Goal: Entertainment & Leisure: Browse casually

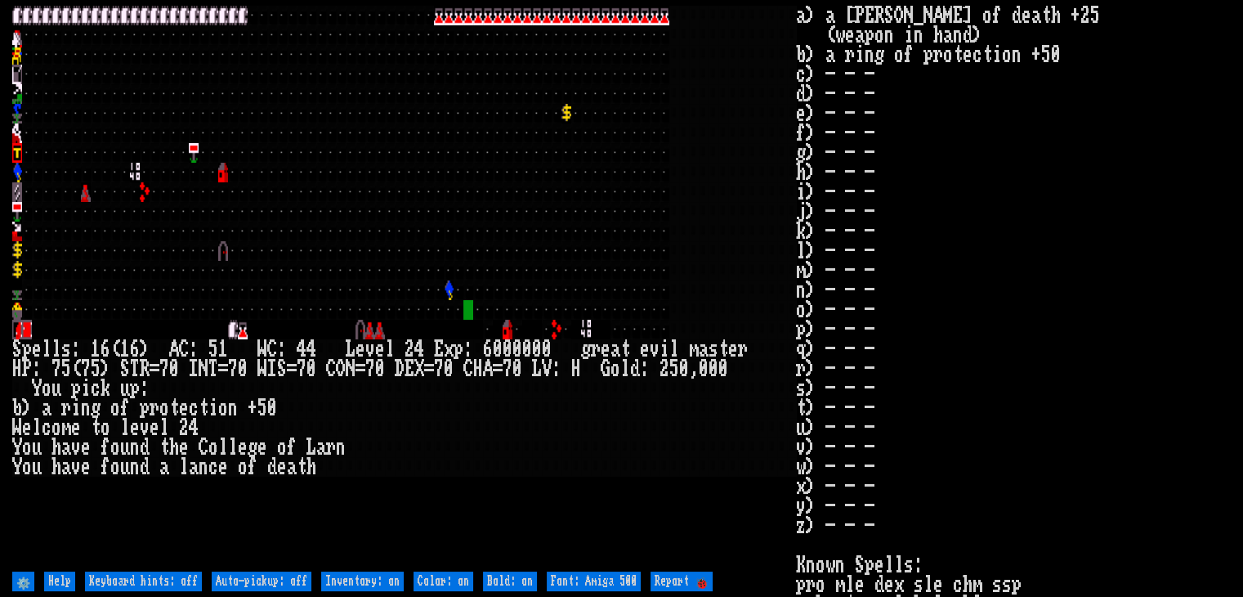
type off "Auto-pickup: on"
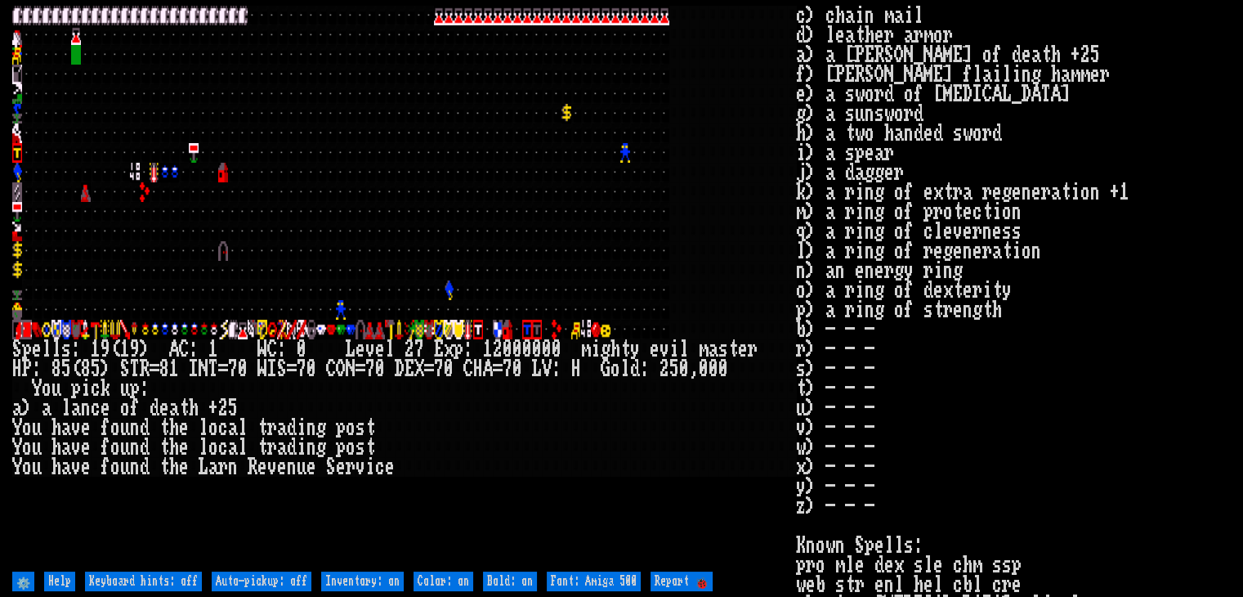
type off "Auto-pickup: on"
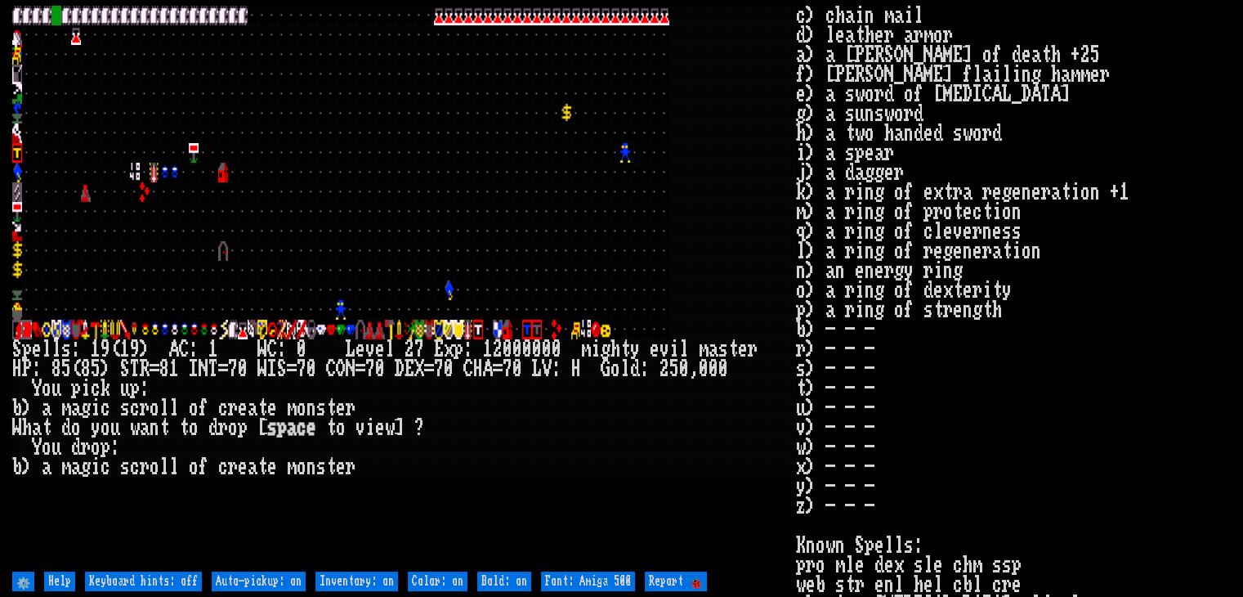
type off "Auto-pickup: off"
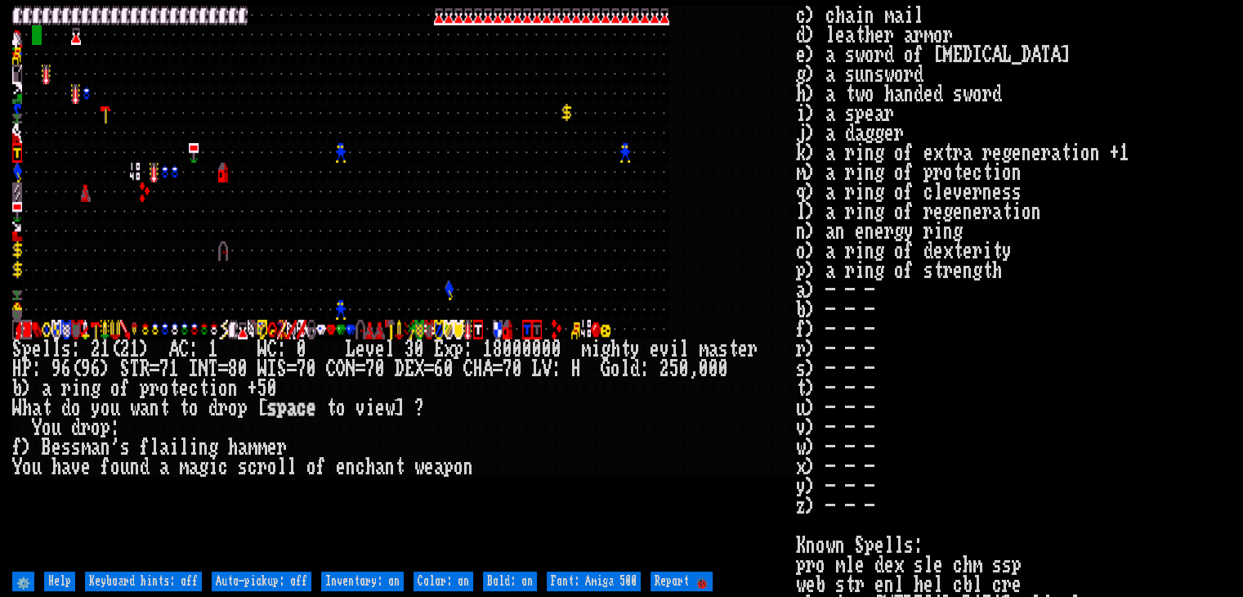
type off "Auto-pickup: on"
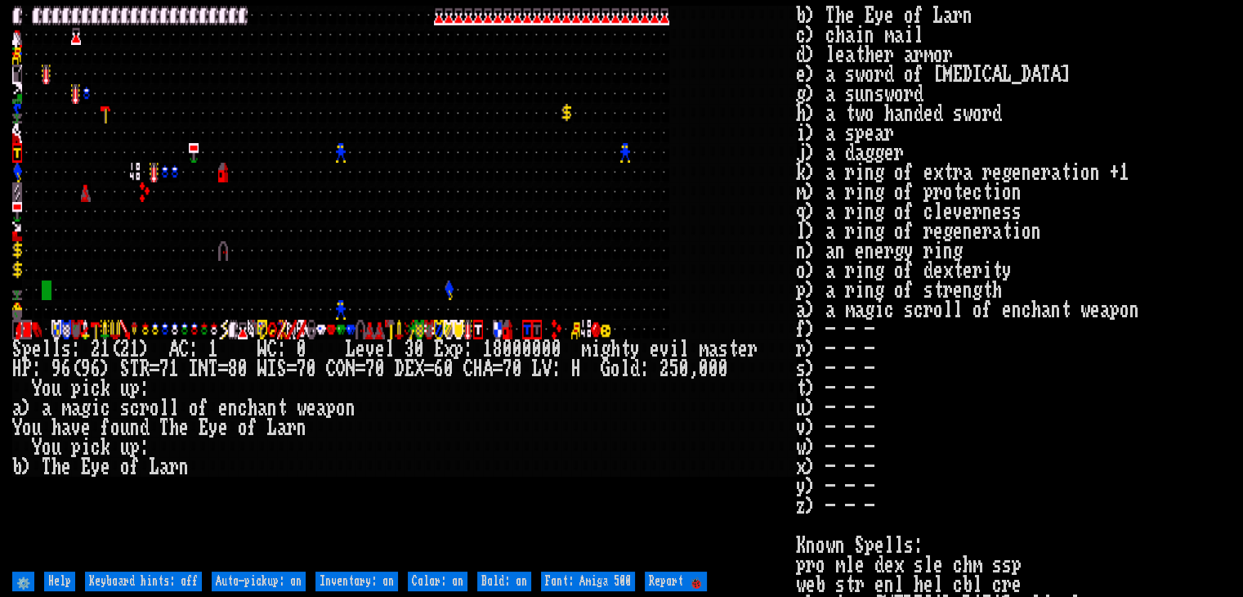
type off "Auto-pickup: off"
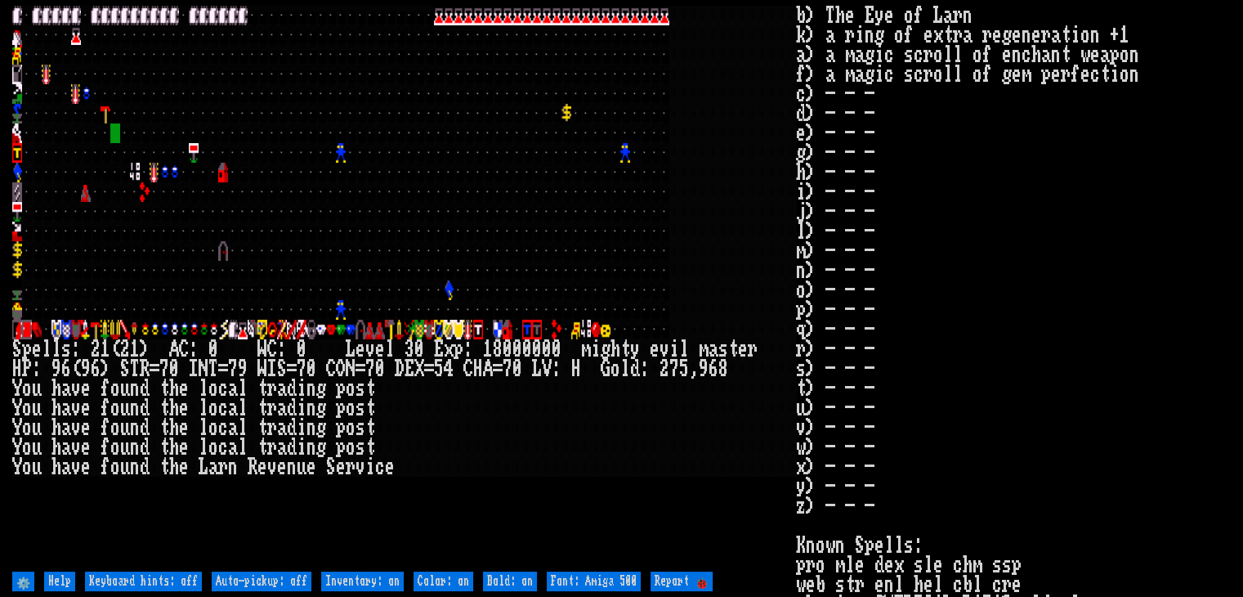
type off "Auto-pickup: on"
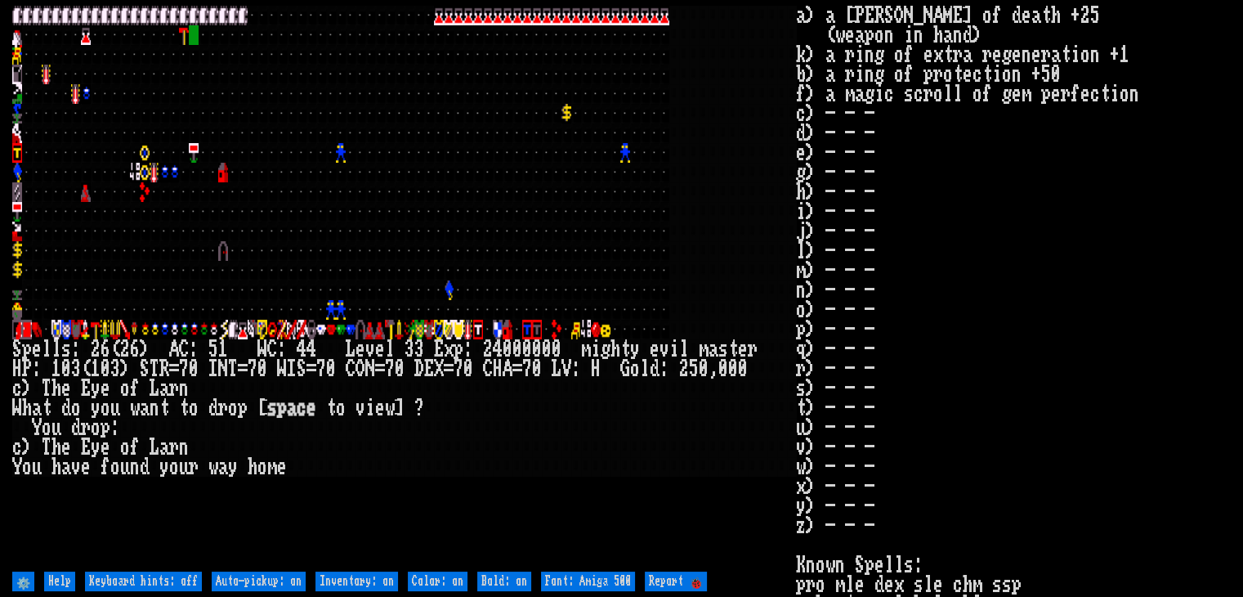
type off "Auto-pickup: off"
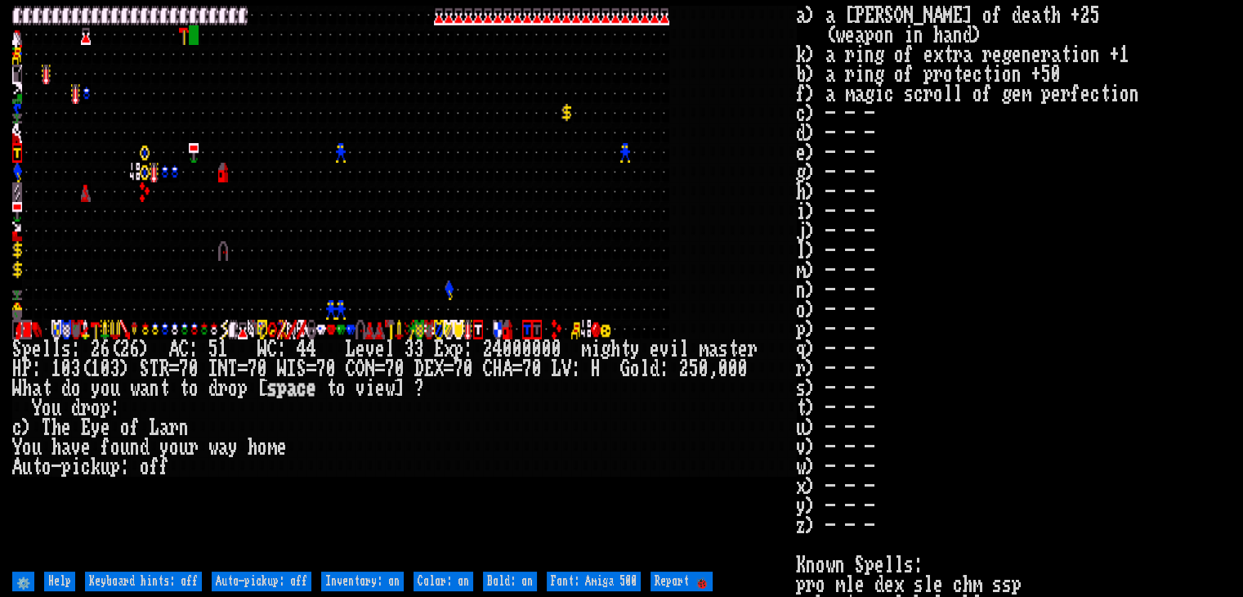
type off "Auto-pickup: on"
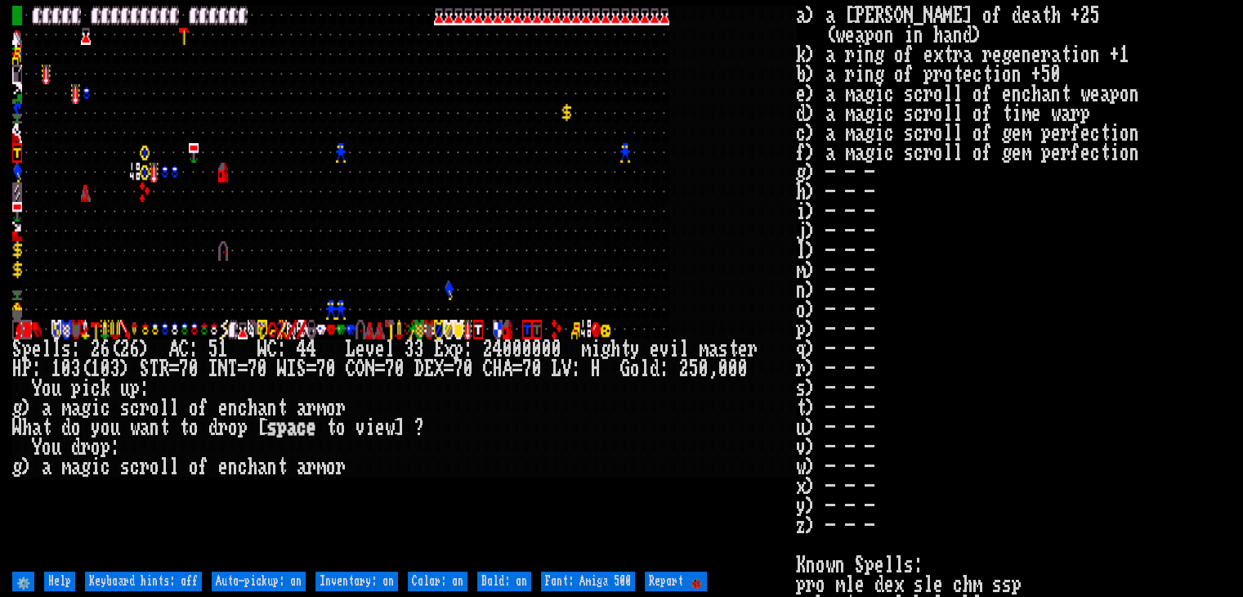
type off "Auto-pickup: off"
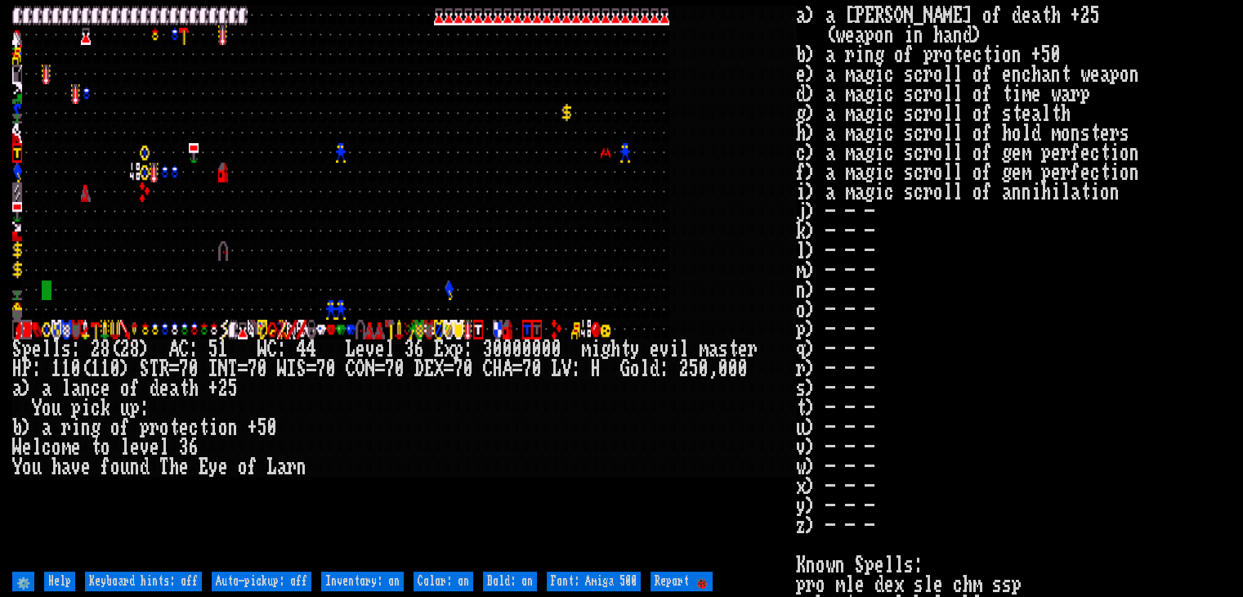
type off "Auto-pickup: on"
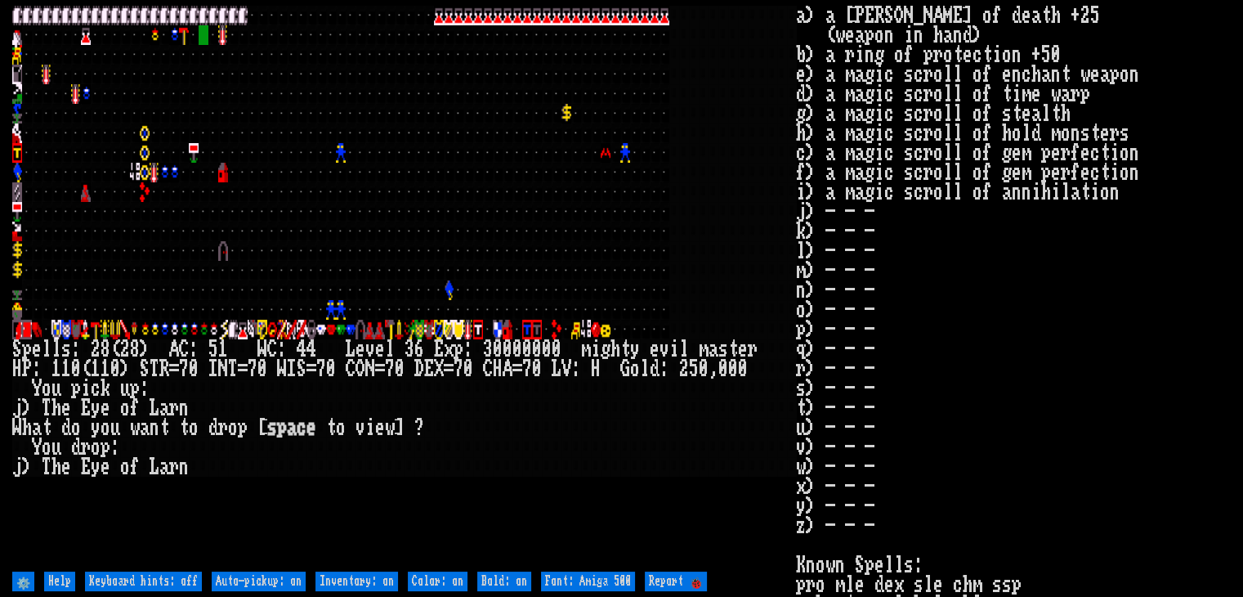
type off "Auto-pickup: off"
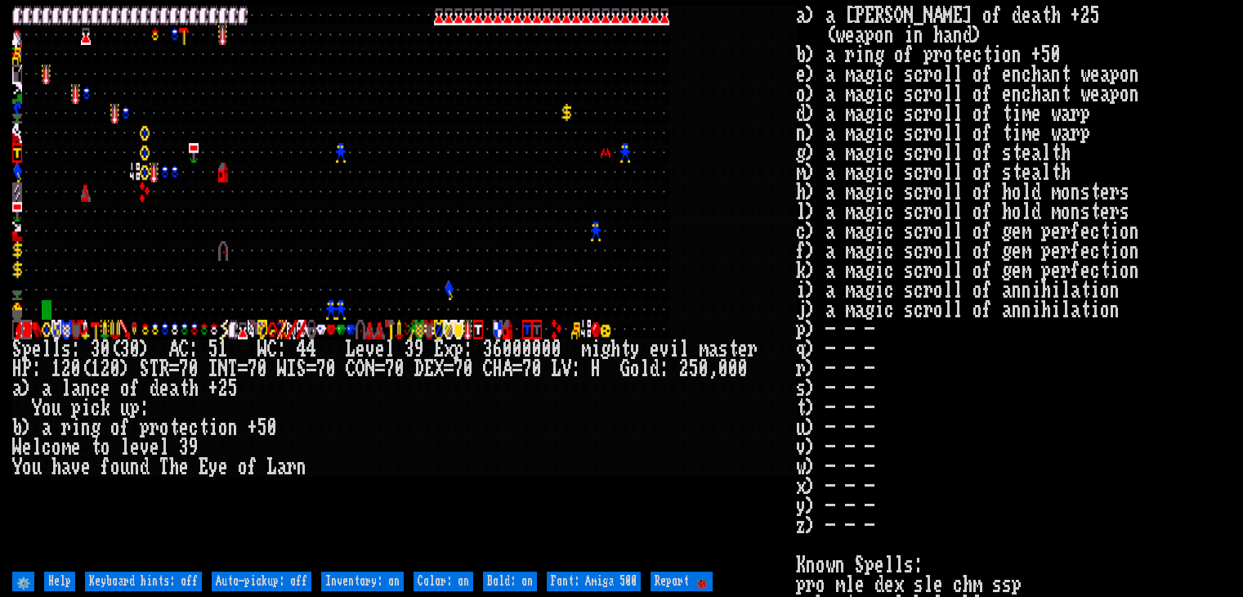
type off "Auto-pickup: on"
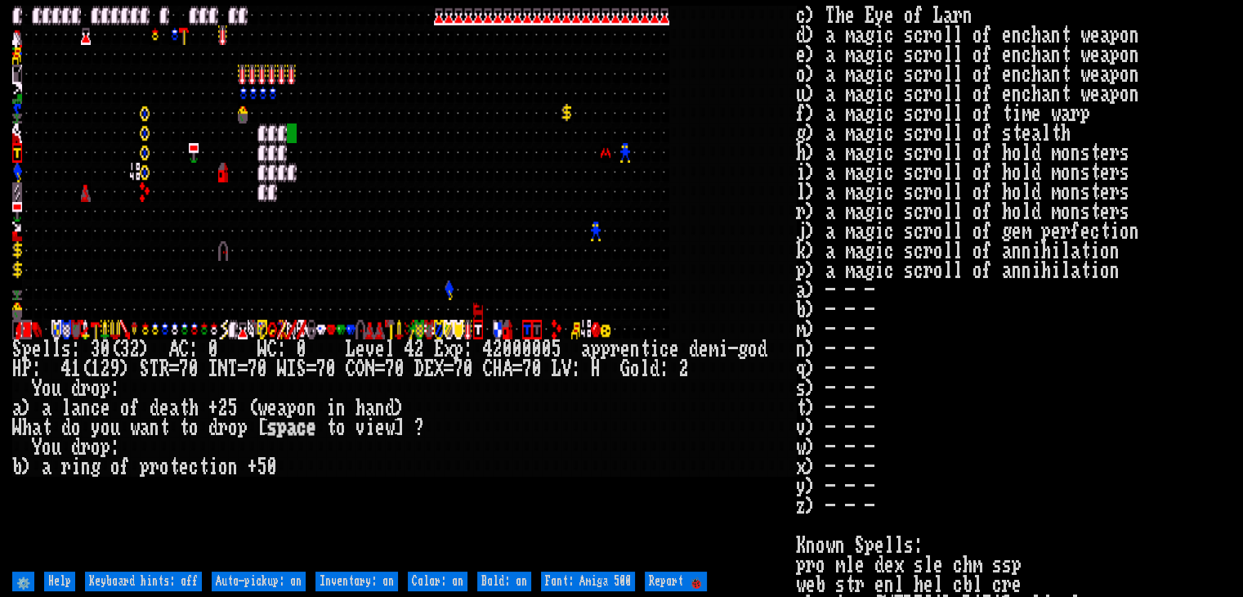
type off "Auto-pickup: off"
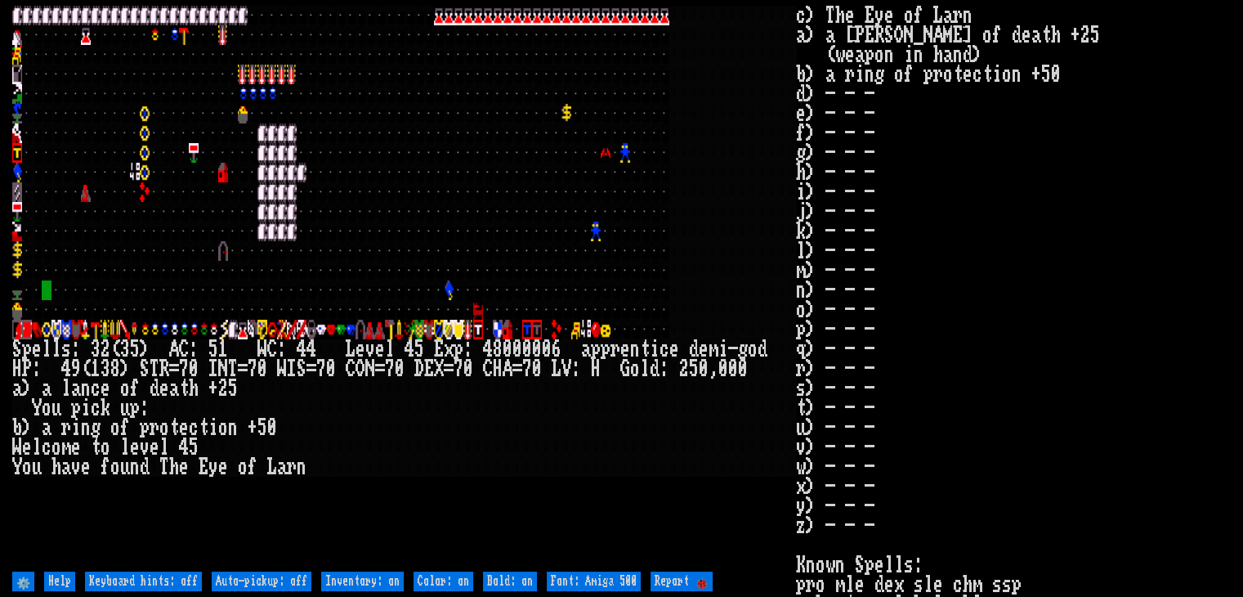
type off "Auto-pickup: on"
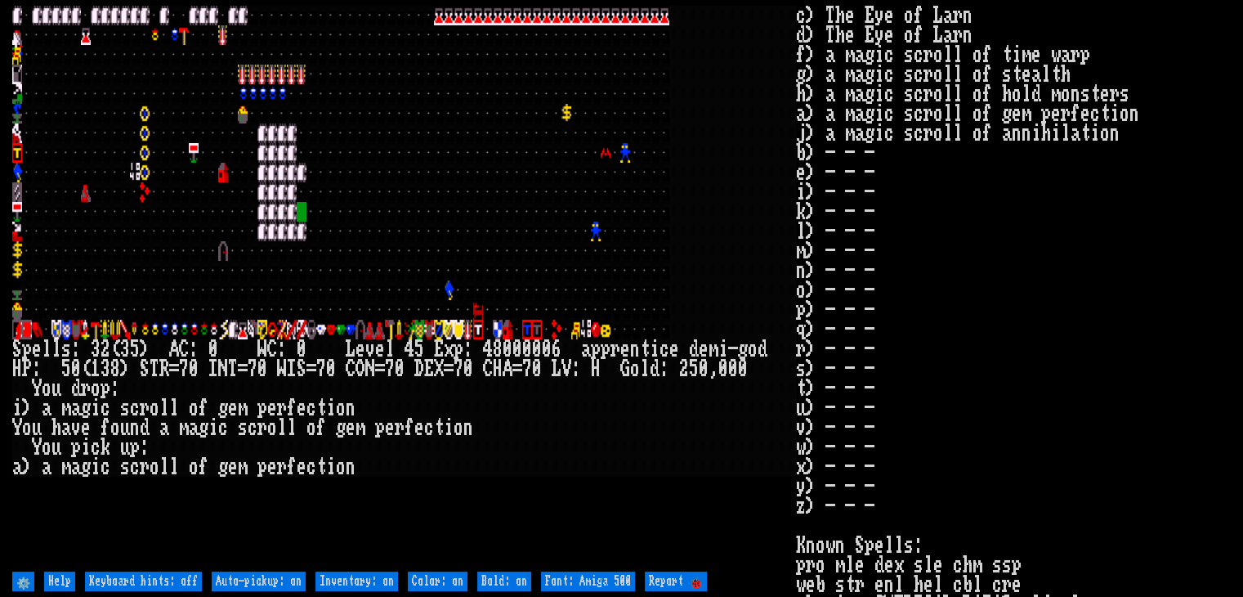
type off "Auto-pickup: off"
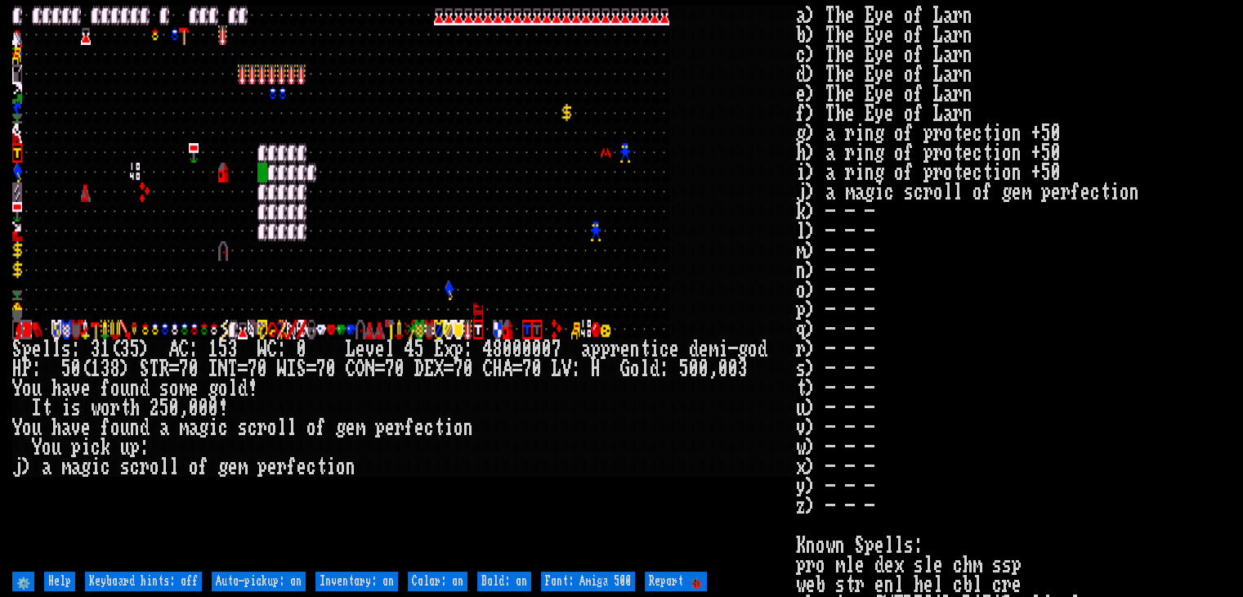
type off "Auto-pickup: off"
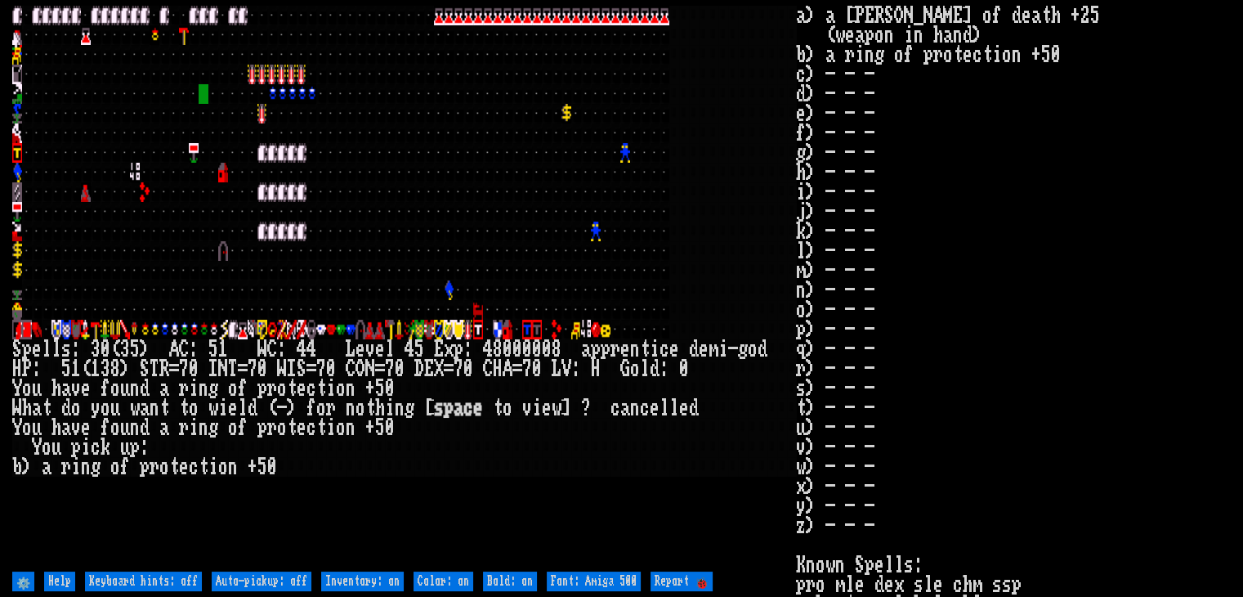
type off "Auto-pickup: on"
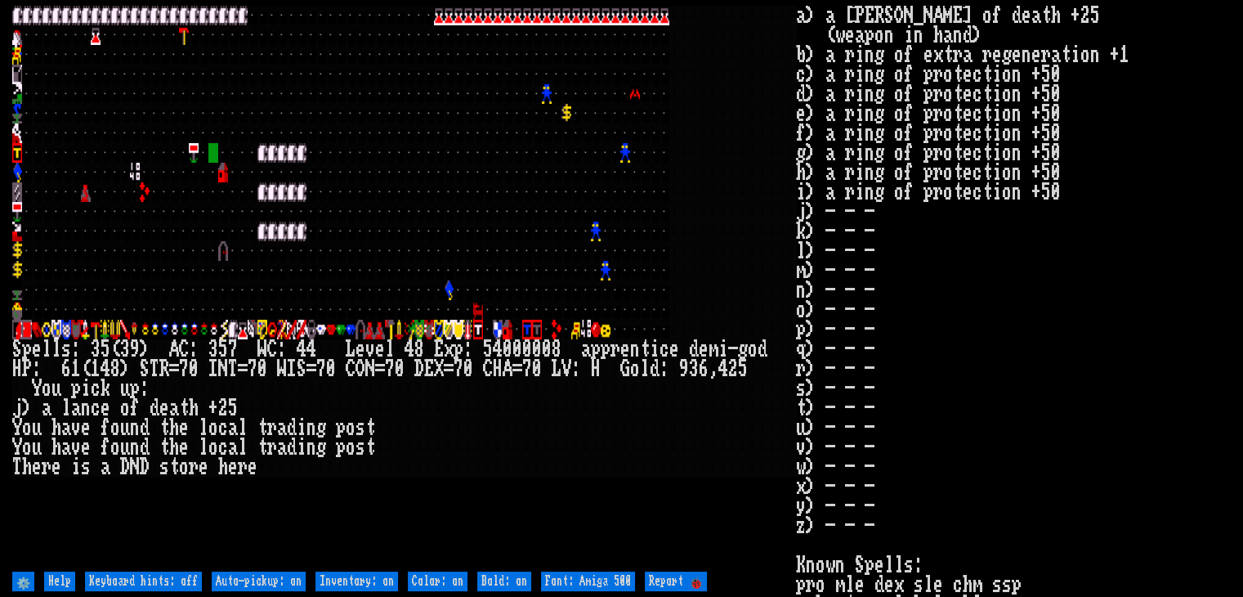
type off "Auto-pickup: off"
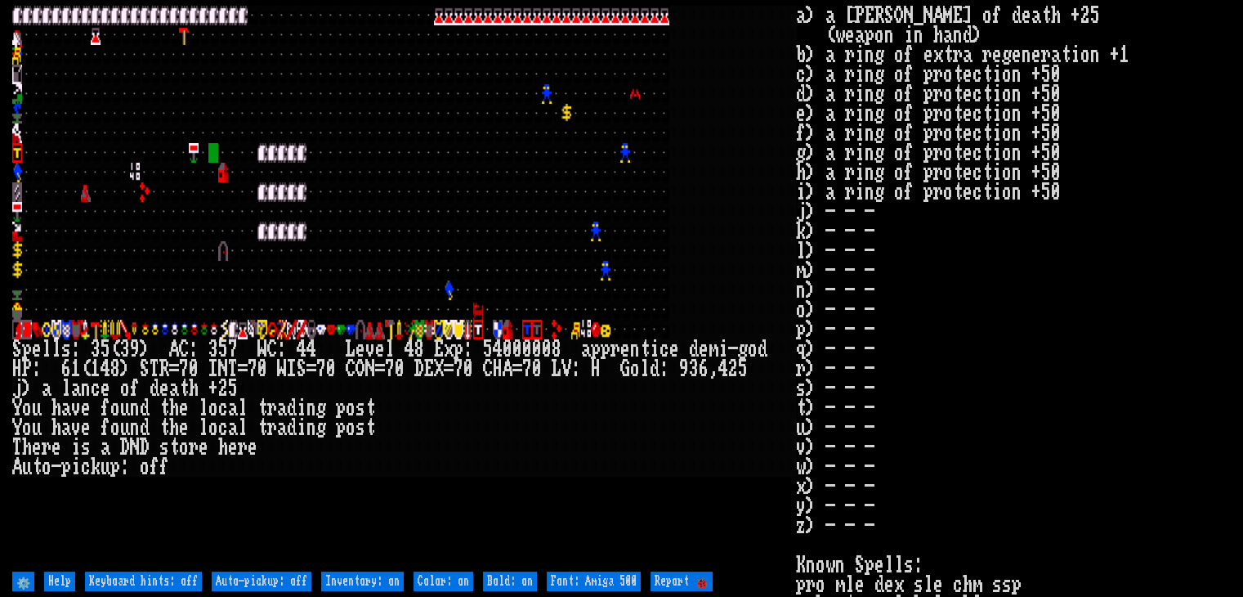
type off "Auto-pickup: on"
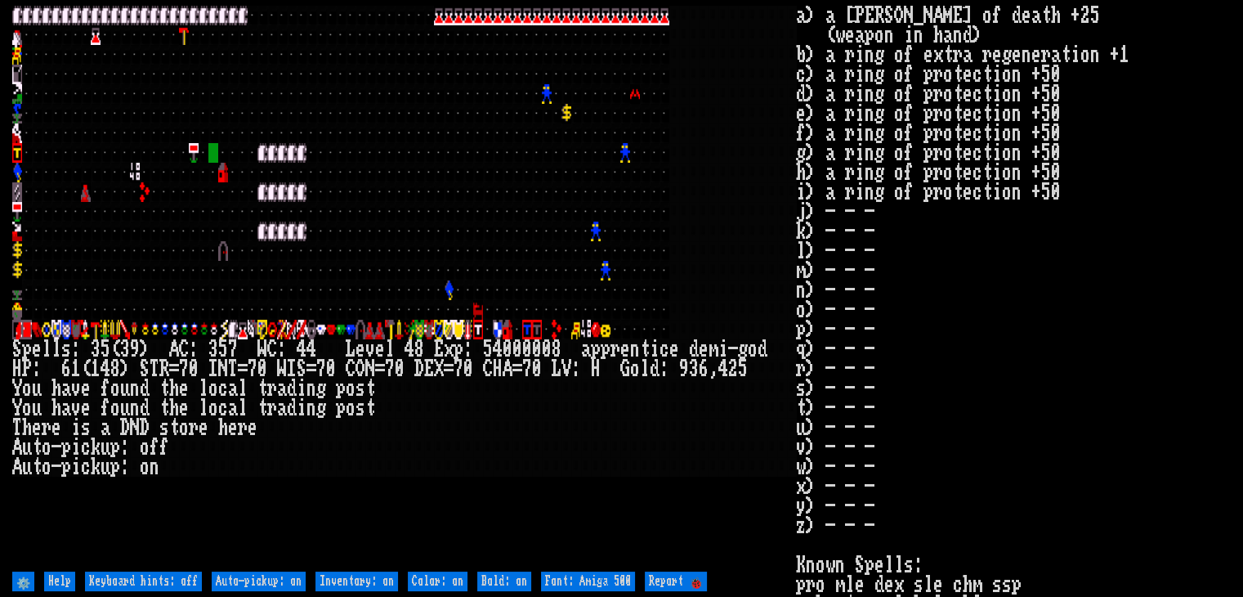
type off "Auto-pickup: off"
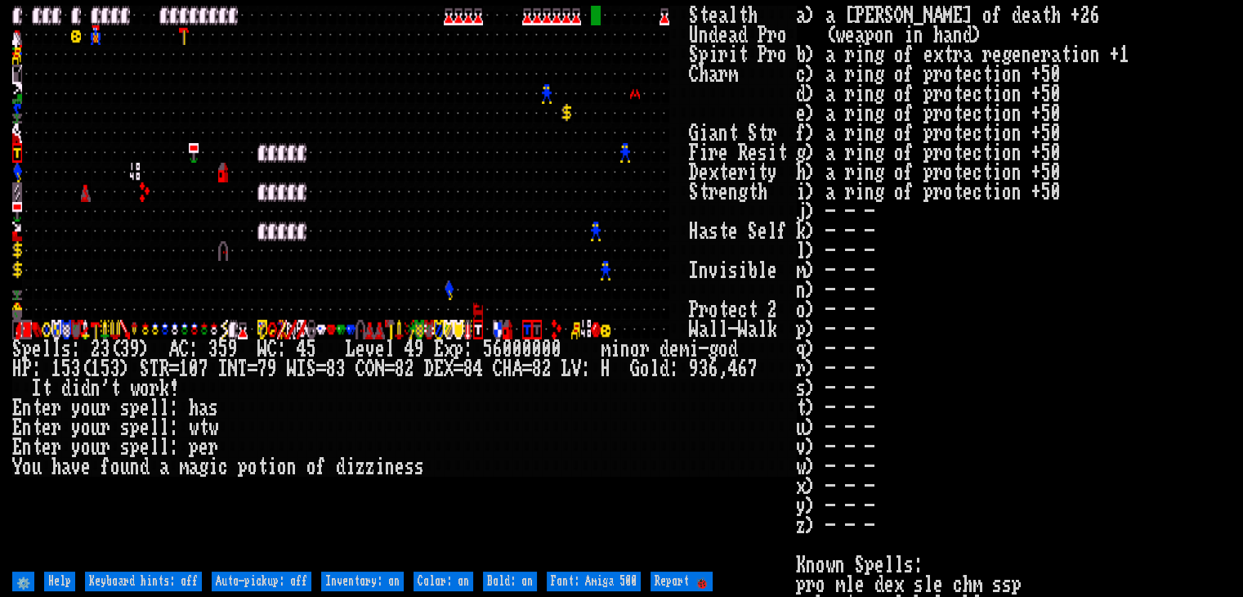
click at [732, 96] on div at bounding box center [733, 94] width 10 height 20
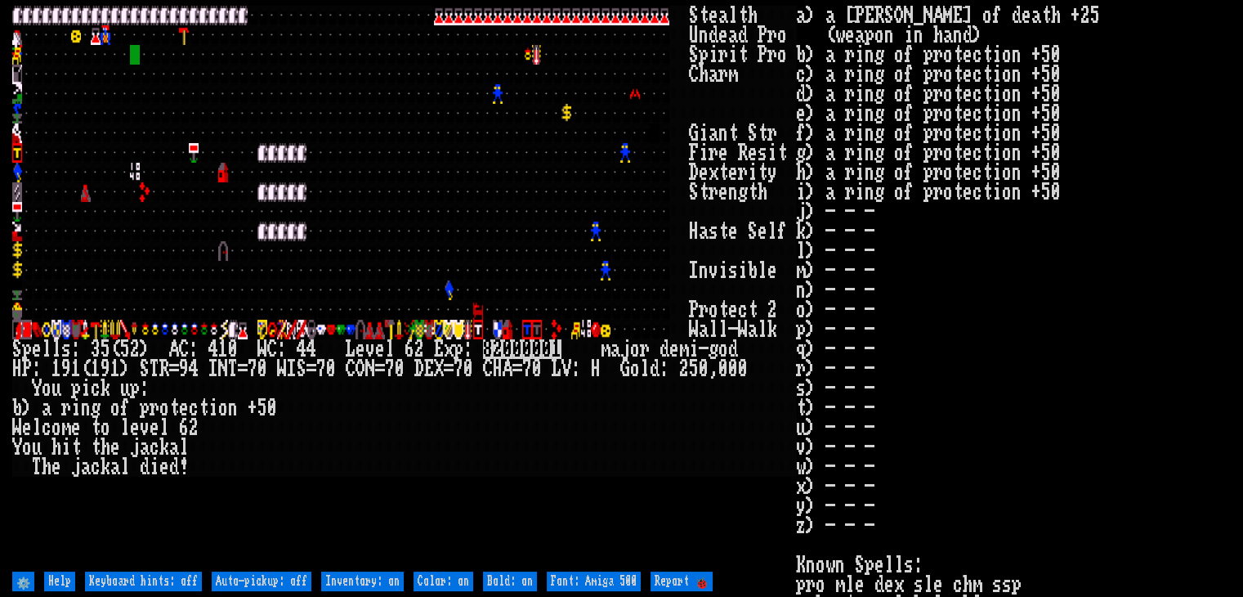
type off "Auto-pickup: on"
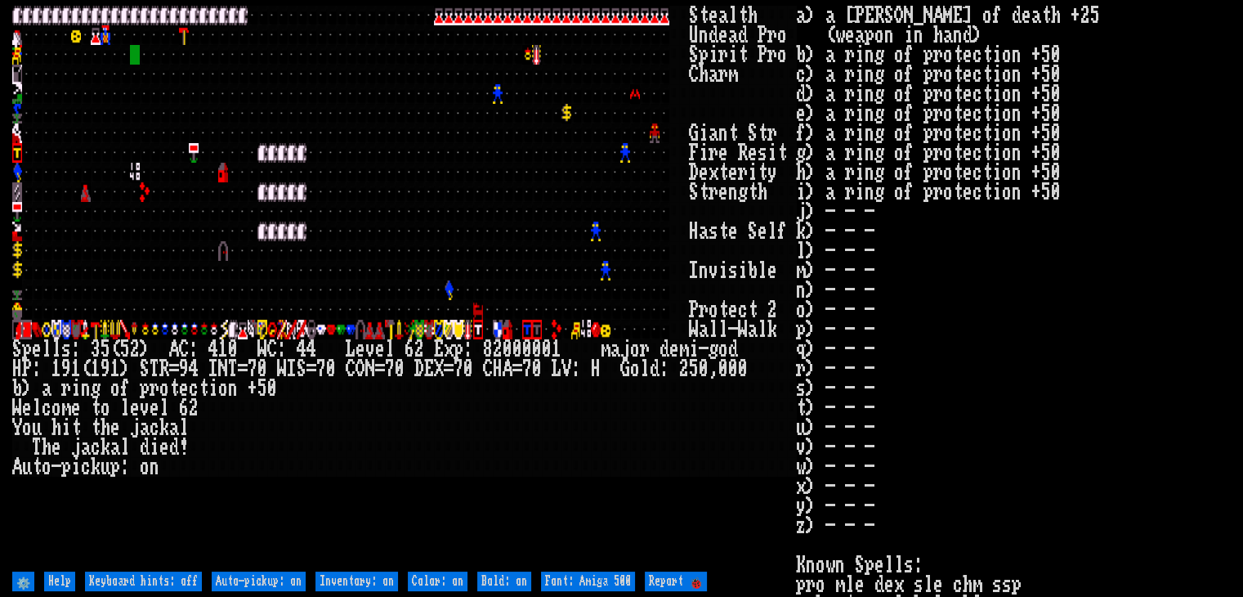
type off "Auto-pickup: off"
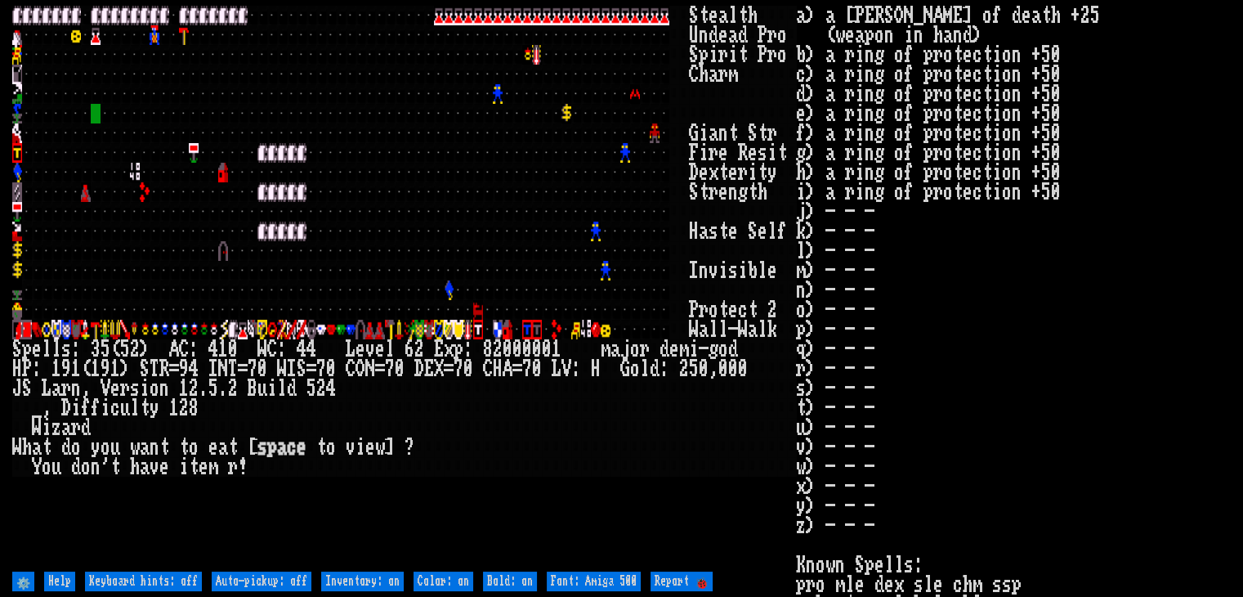
click at [395, 186] on div at bounding box center [400, 192] width 10 height 20
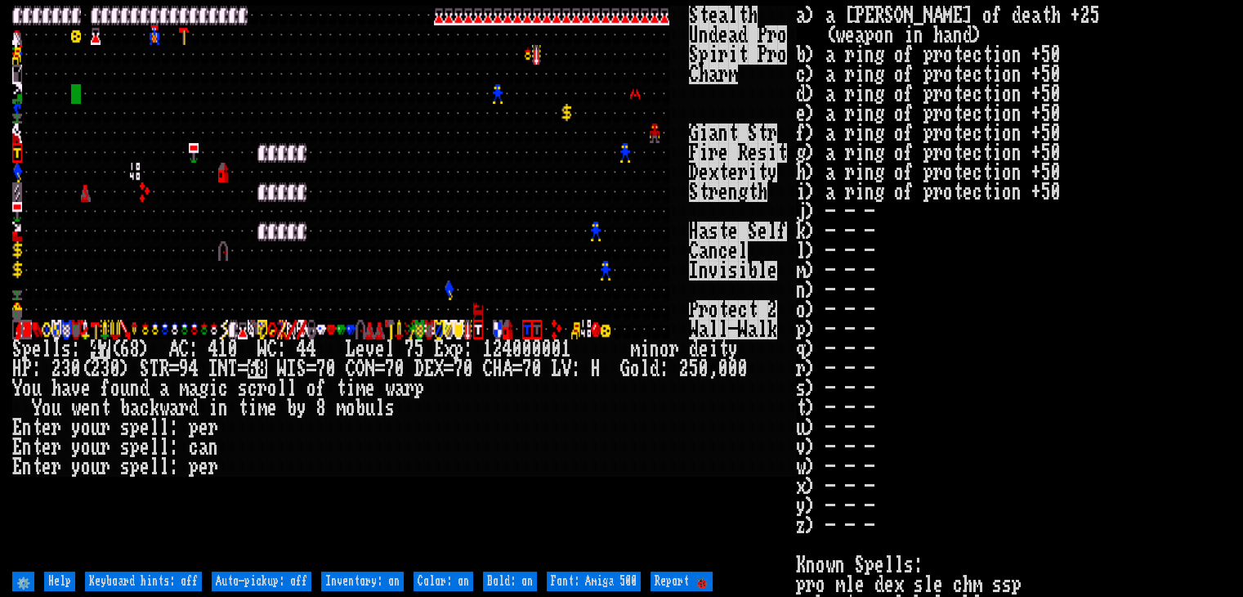
click at [736, 212] on div at bounding box center [733, 212] width 10 height 20
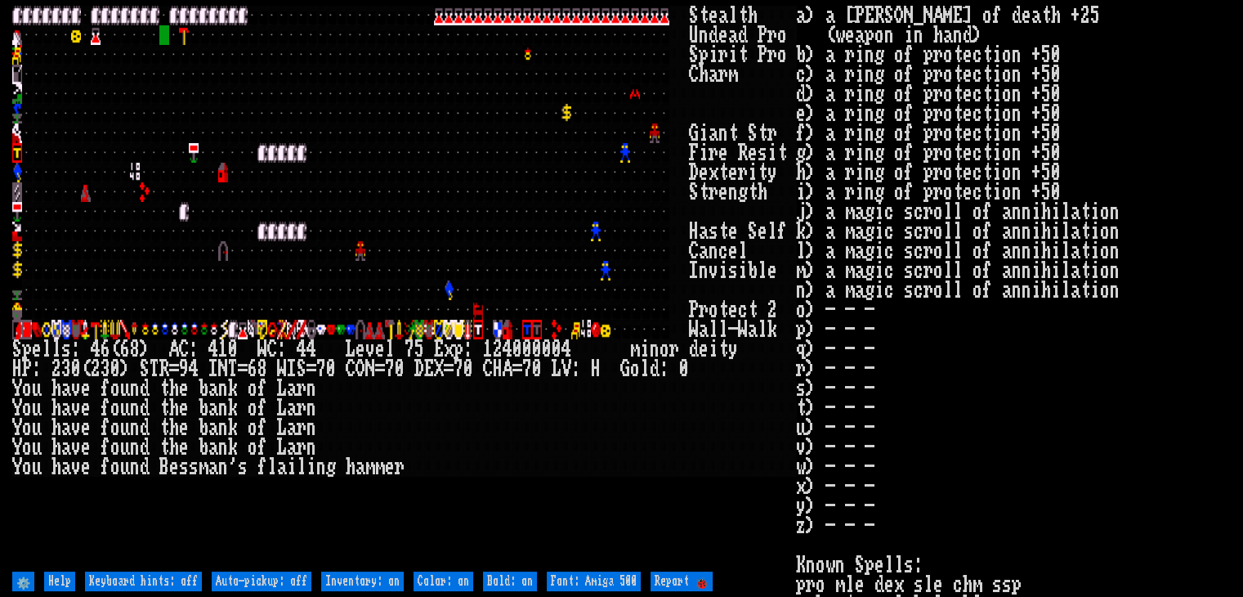
type off "Auto-pickup: on"
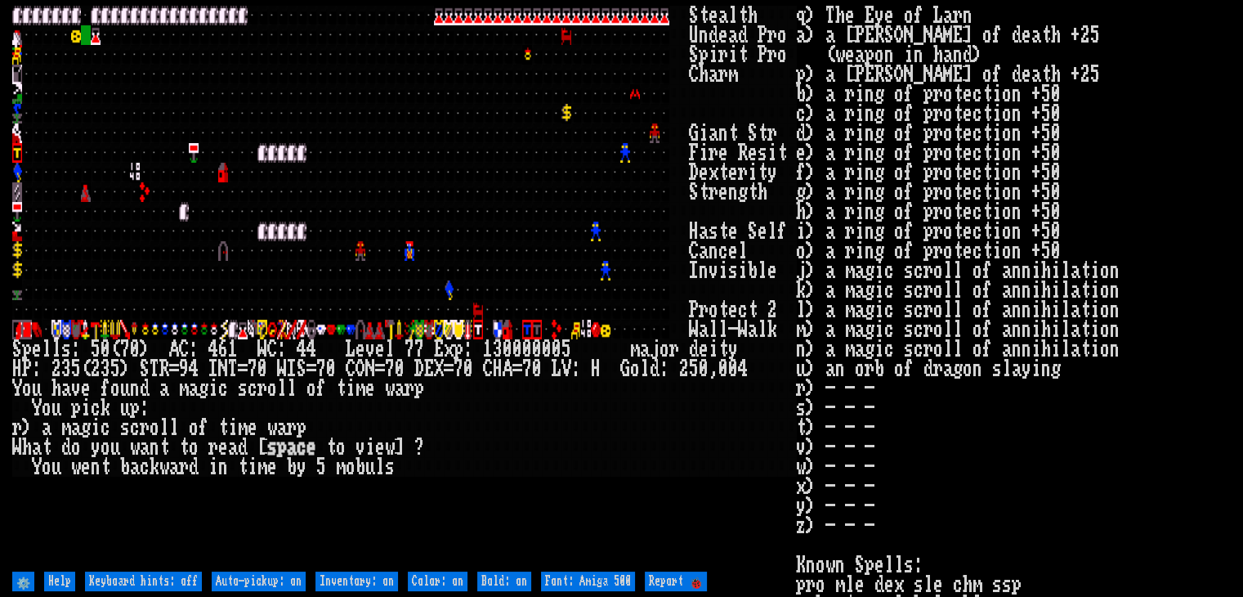
type off "Auto-pickup: off"
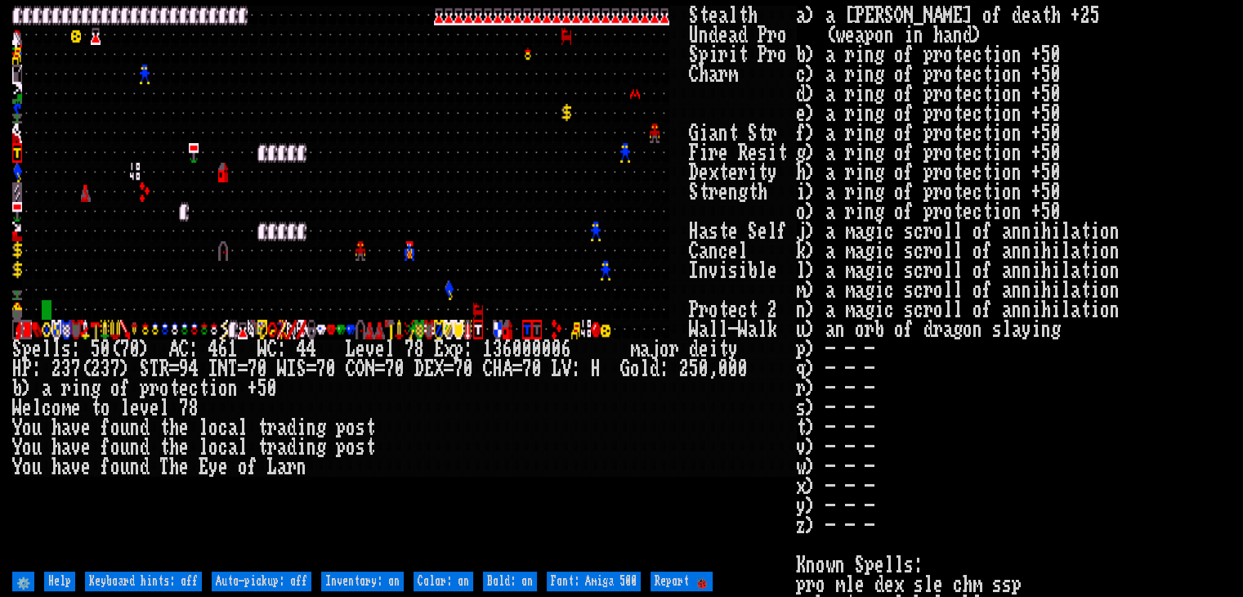
type off "Auto-pickup: on"
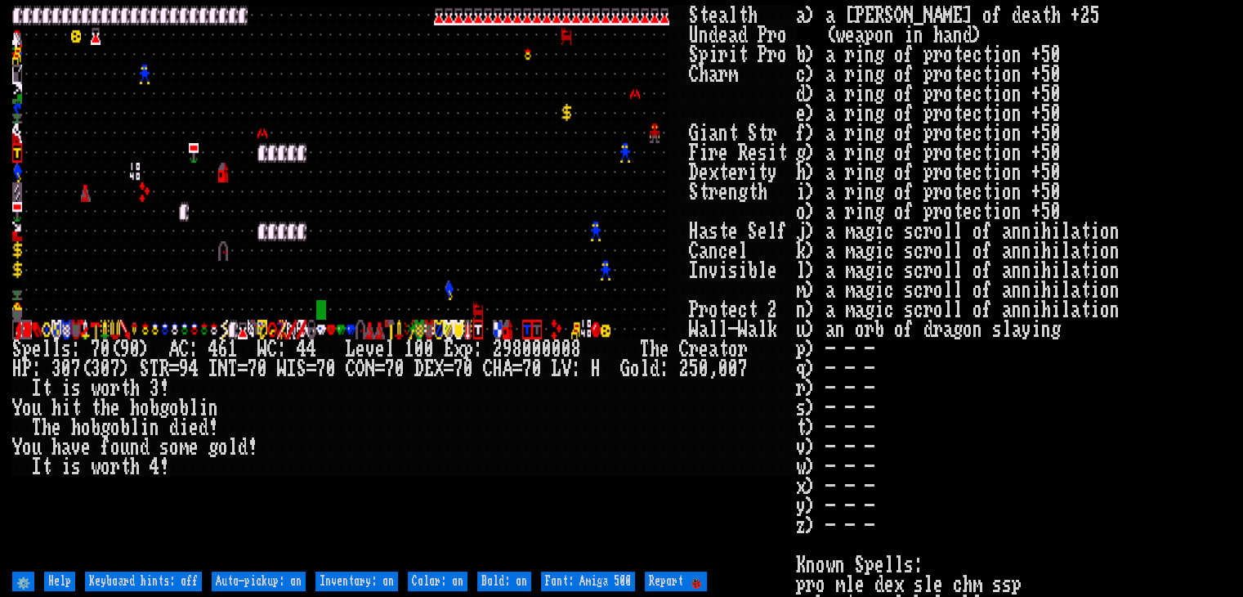
type off "Auto-pickup: off"
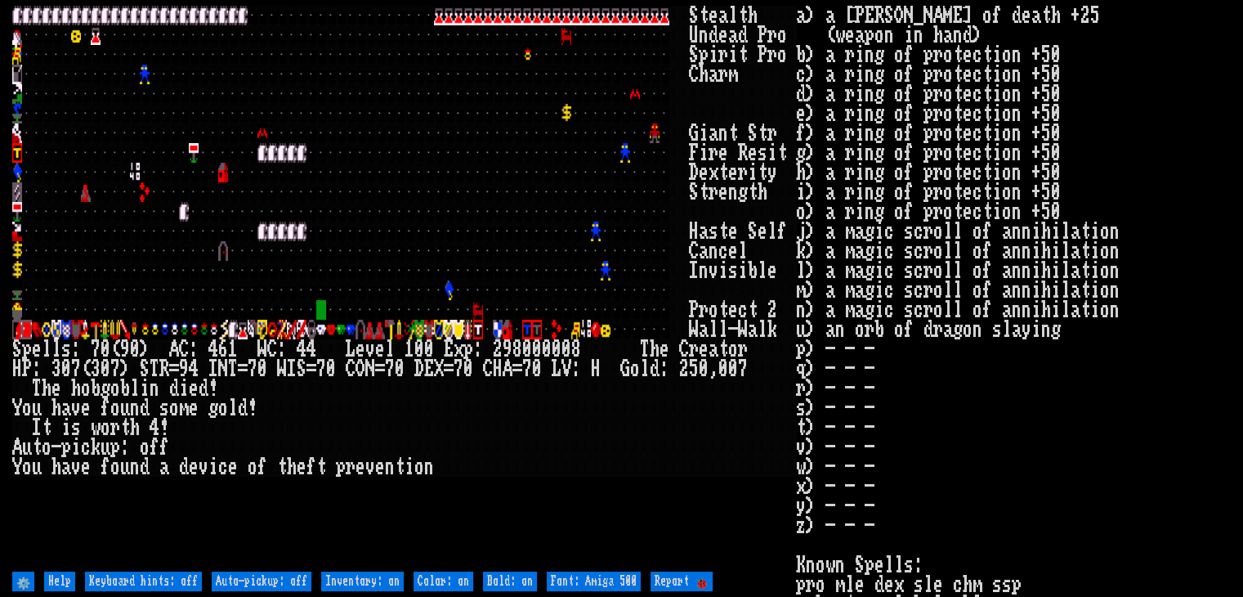
type off "Auto-pickup: on"
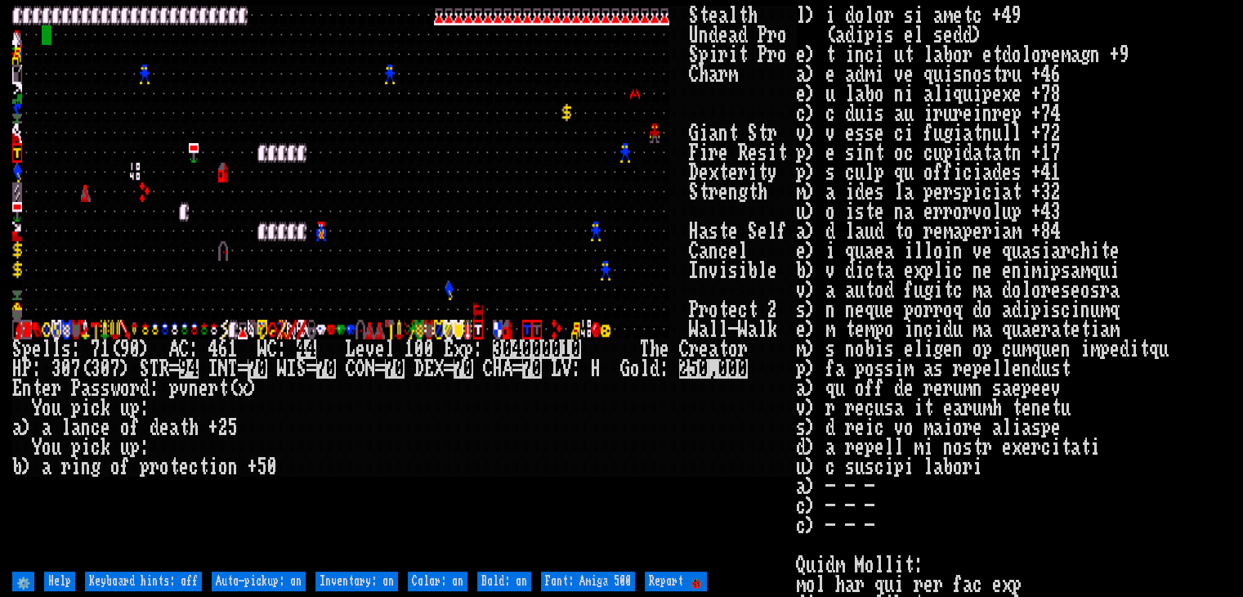
type off "Auto-pickup: off"
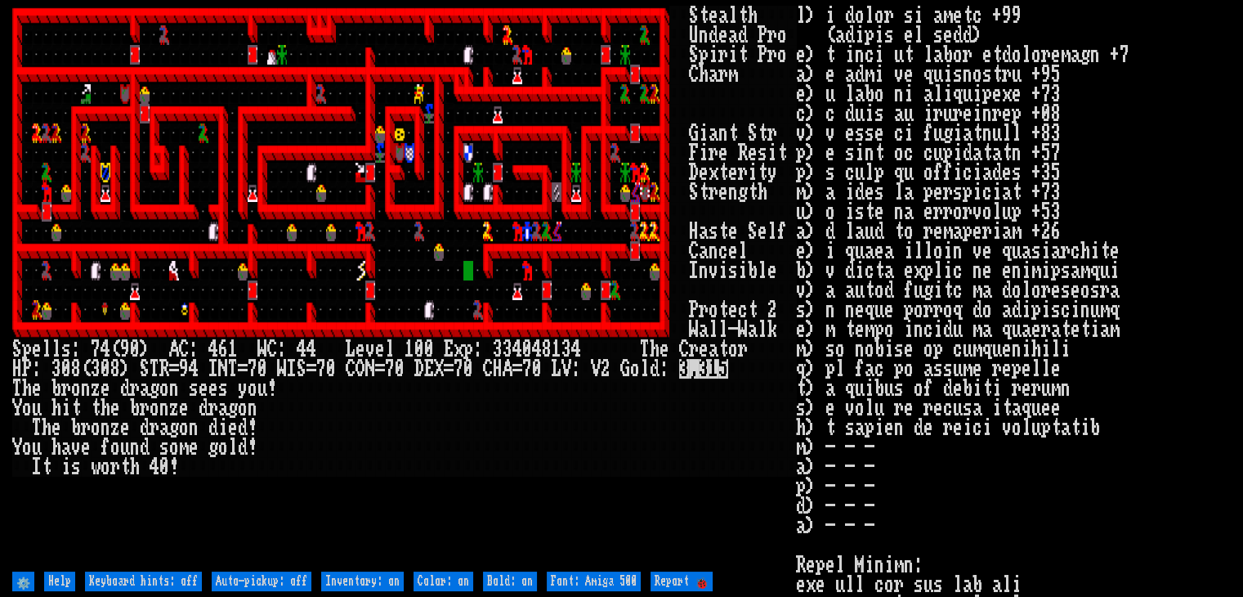
drag, startPoint x: 1218, startPoint y: 90, endPoint x: 1250, endPoint y: 97, distance: 32.7
click at [1242, 0] on html "S t e a l t h U n d e a d P r o S p i r i t P r o C h a r m" at bounding box center [621, 0] width 1243 height 0
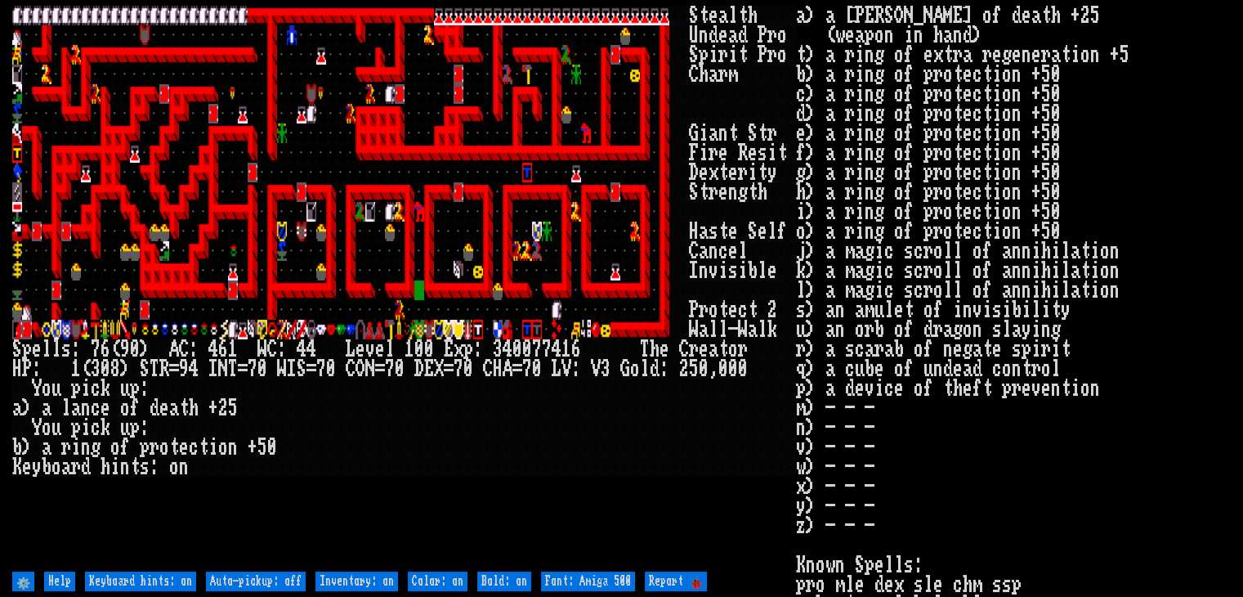
type off "Keyboard hints: off"
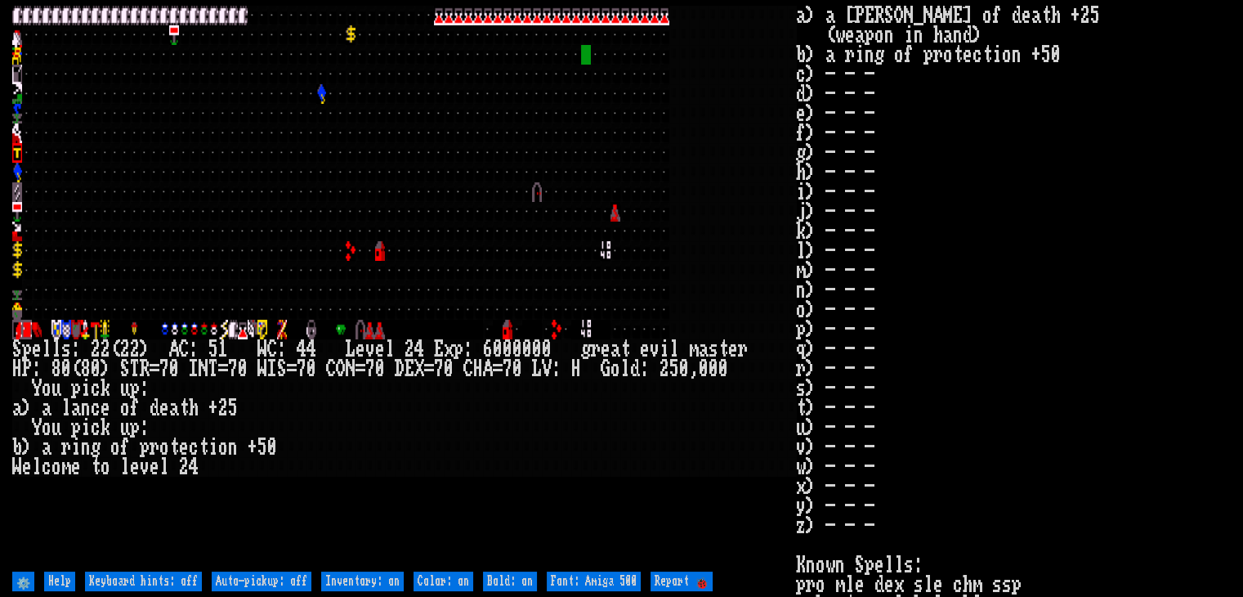
type off "Auto-pickup: on"
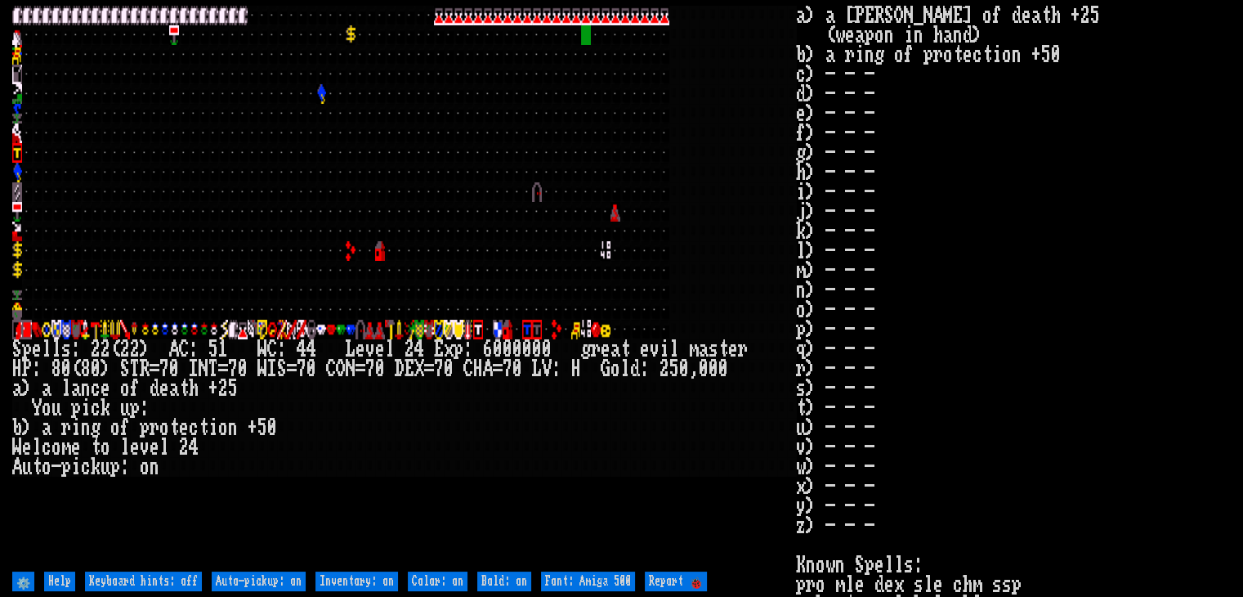
type off "Auto-pickup: off"
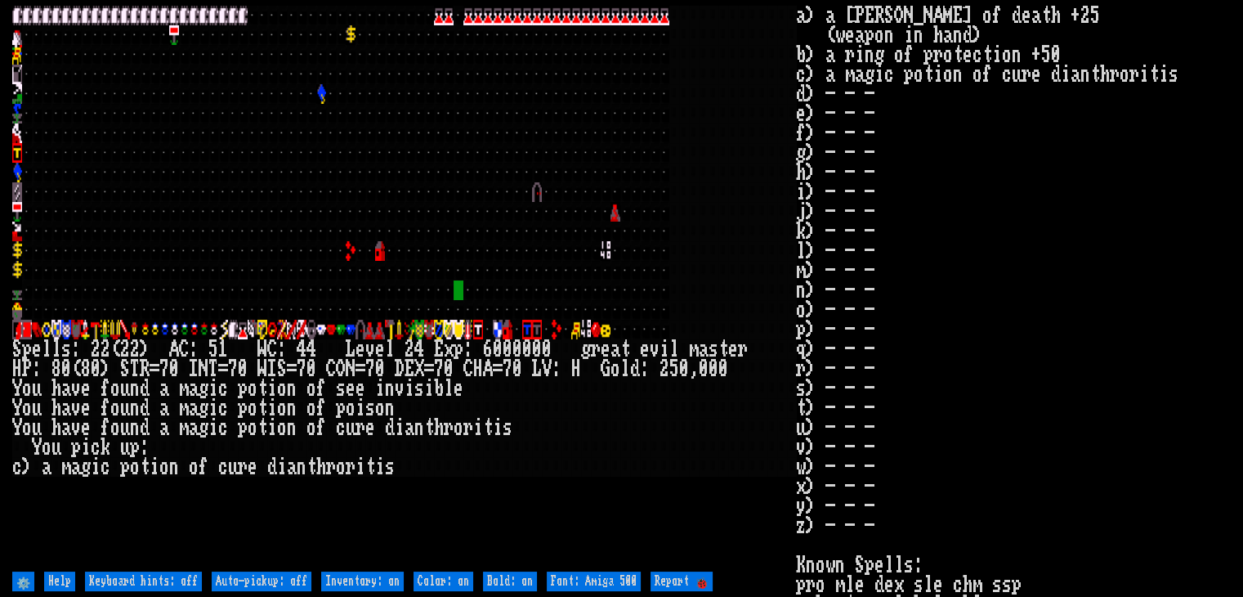
type off "Auto-pickup: on"
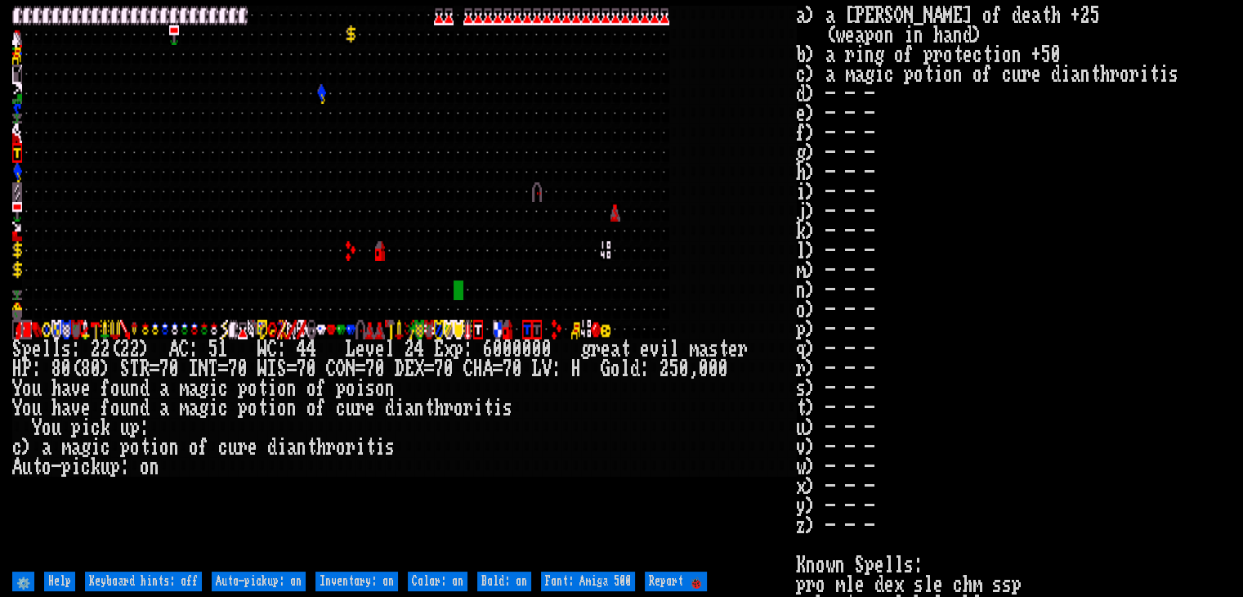
type off "Auto-pickup: off"
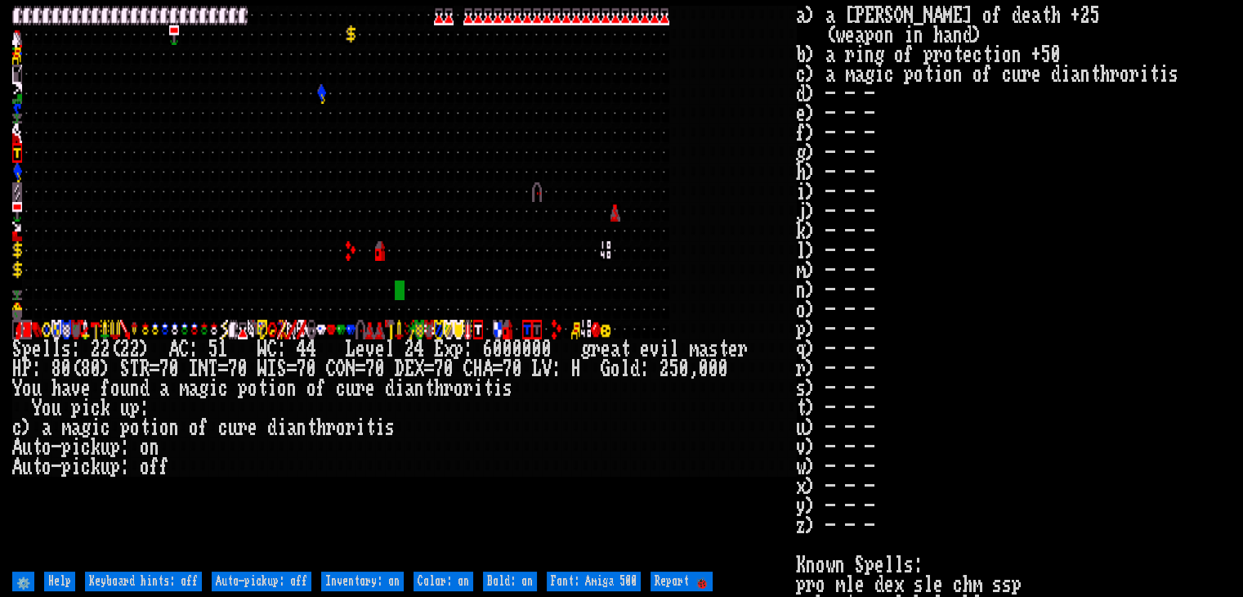
type off "Auto-pickup: on"
